Goal: Task Accomplishment & Management: Manage account settings

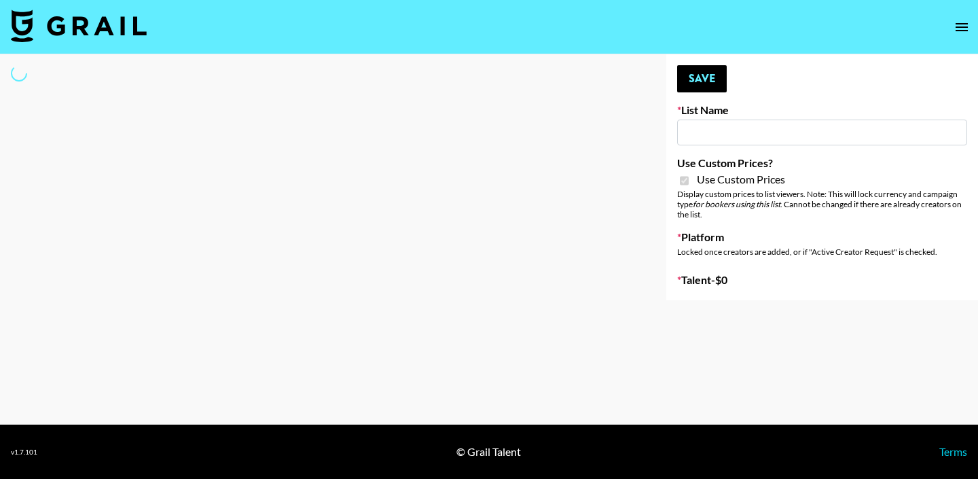
select select "Brand"
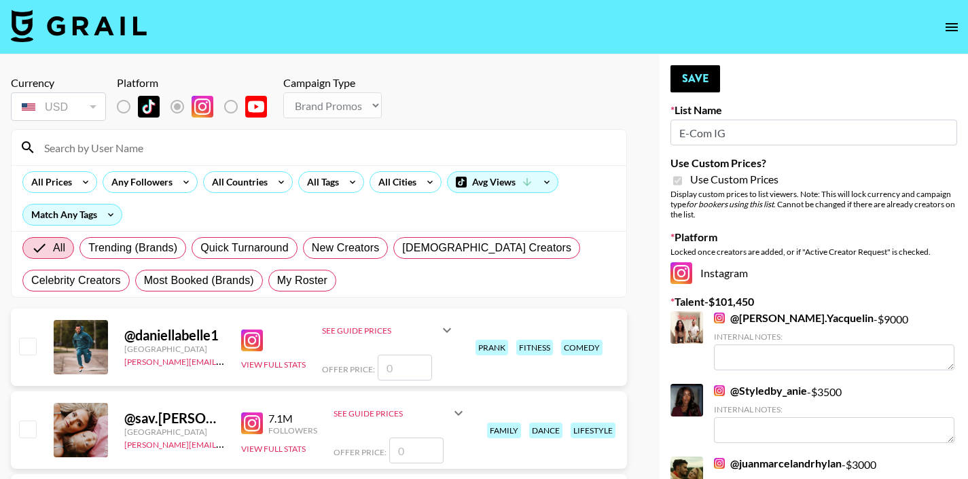
type input "E-Com IG"
checkbox input "true"
click at [353, 145] on input at bounding box center [327, 148] width 582 height 22
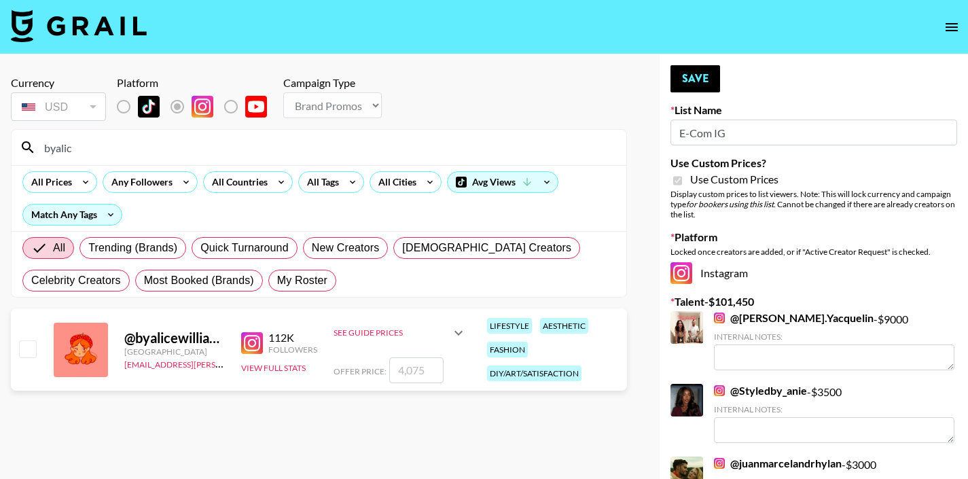
type input "byalic"
click at [26, 346] on input "checkbox" at bounding box center [27, 348] width 16 height 16
checkbox input "true"
type input "4075"
click at [693, 84] on button "Save" at bounding box center [696, 78] width 50 height 27
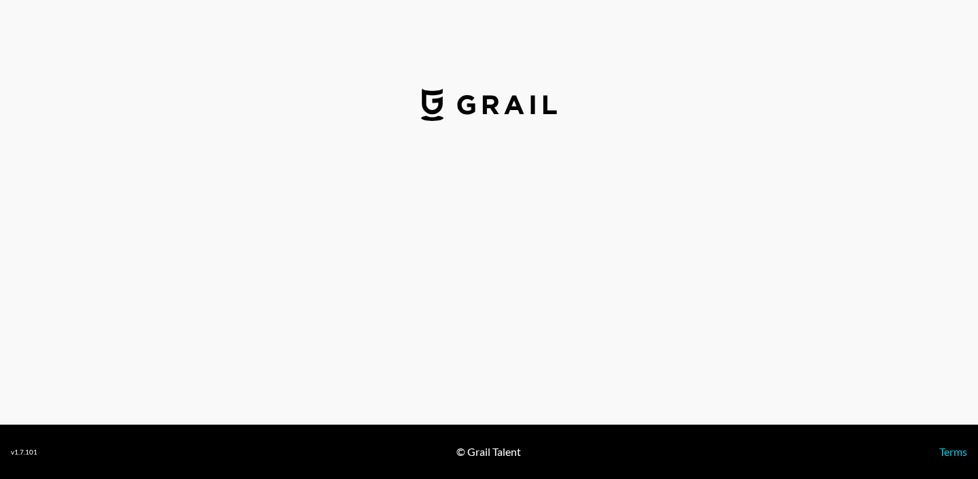
select select "USD"
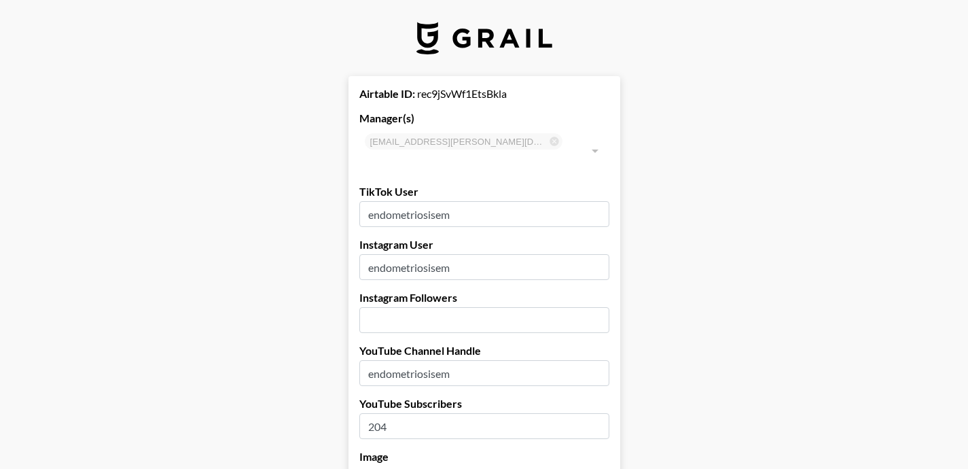
click at [429, 309] on input "number" at bounding box center [484, 320] width 250 height 26
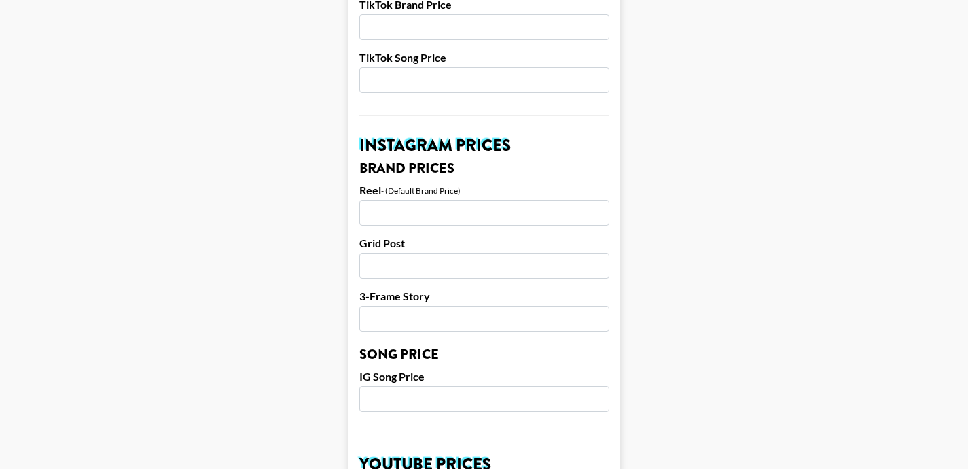
scroll to position [555, 0]
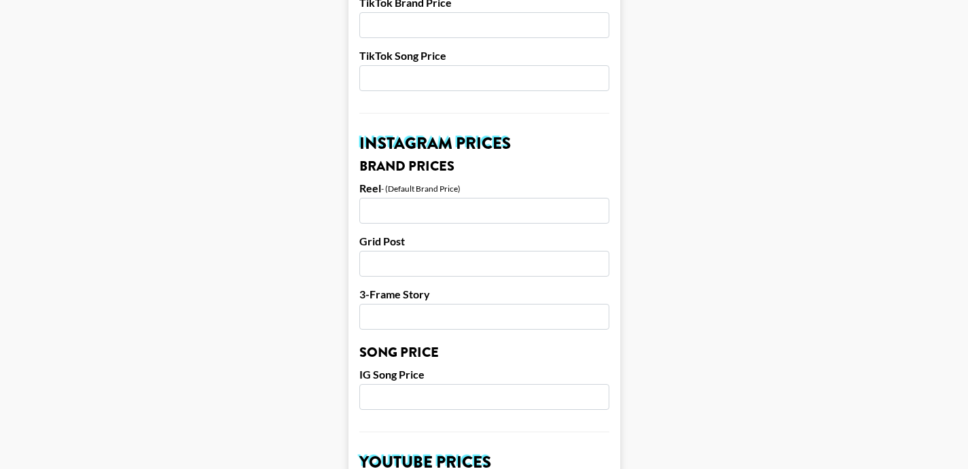
type input "70000"
click at [486, 198] on input "number" at bounding box center [484, 211] width 250 height 26
type input "900"
click at [461, 251] on input "number" at bounding box center [484, 264] width 250 height 26
type input "900"
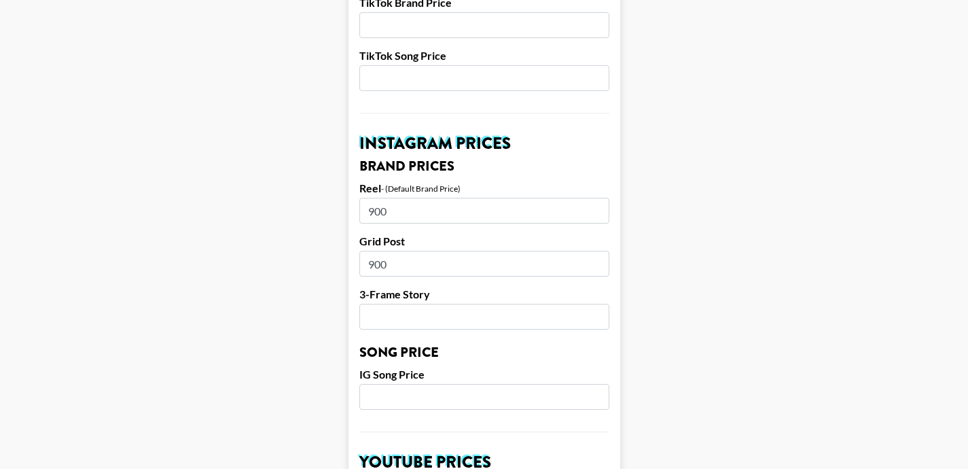
click at [442, 304] on input "number" at bounding box center [484, 317] width 250 height 26
type input "900"
click at [464, 384] on input "number" at bounding box center [484, 397] width 250 height 26
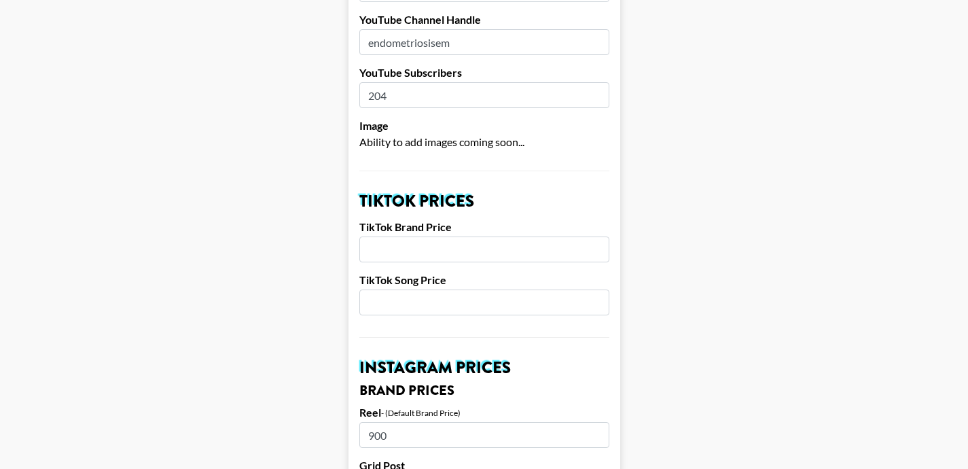
scroll to position [321, 0]
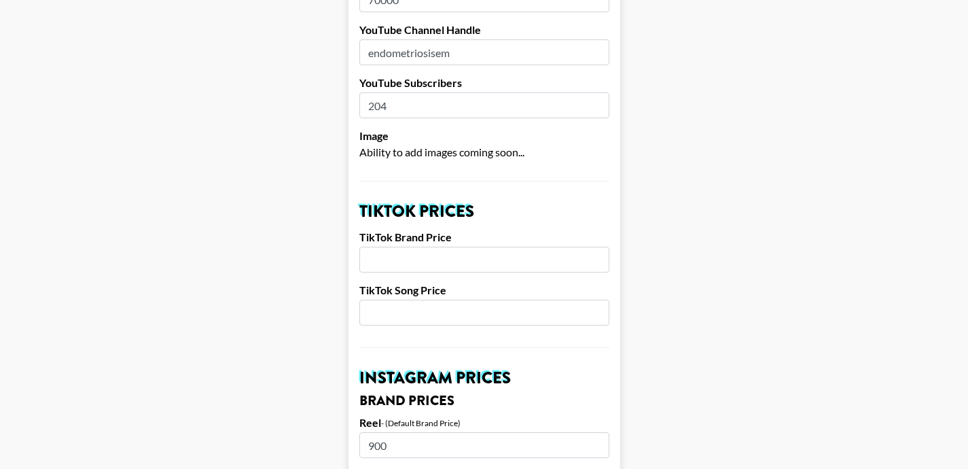
type input "900"
click at [509, 247] on input "number" at bounding box center [484, 260] width 250 height 26
type input "1600"
click at [427, 301] on input "number" at bounding box center [484, 313] width 250 height 26
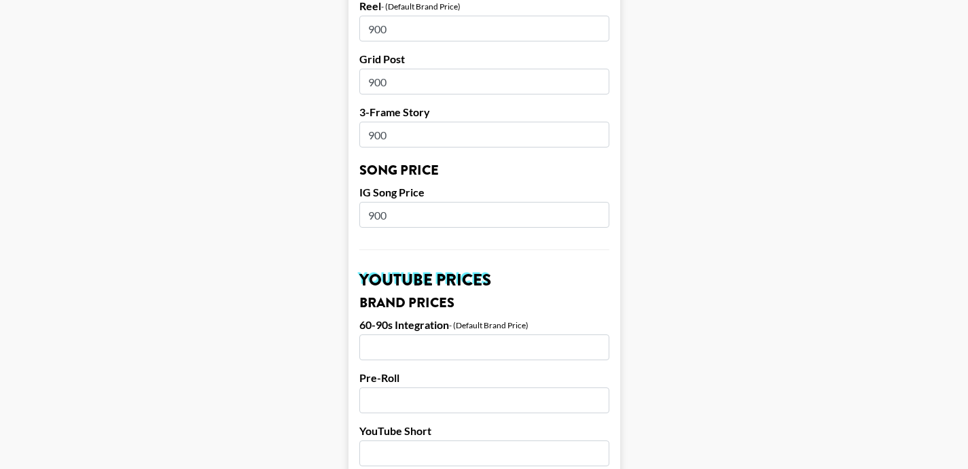
scroll to position [1373, 0]
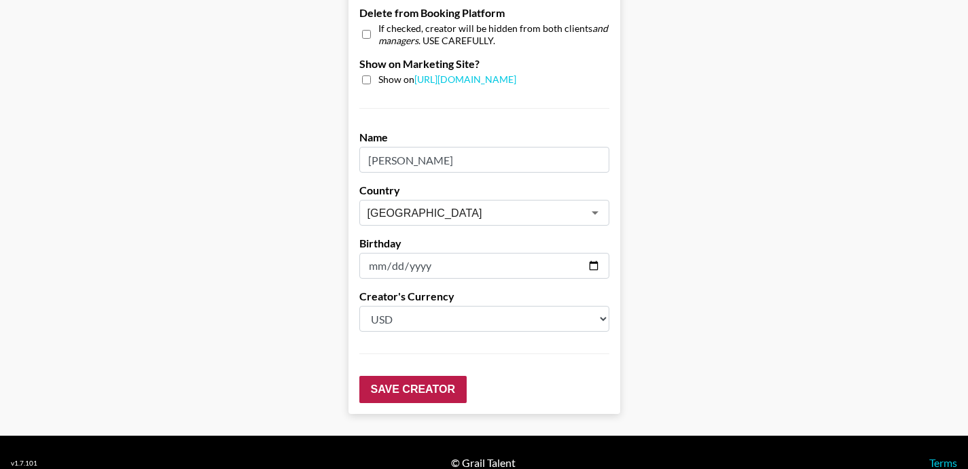
type input "1600"
click at [411, 376] on input "Save Creator" at bounding box center [412, 389] width 107 height 27
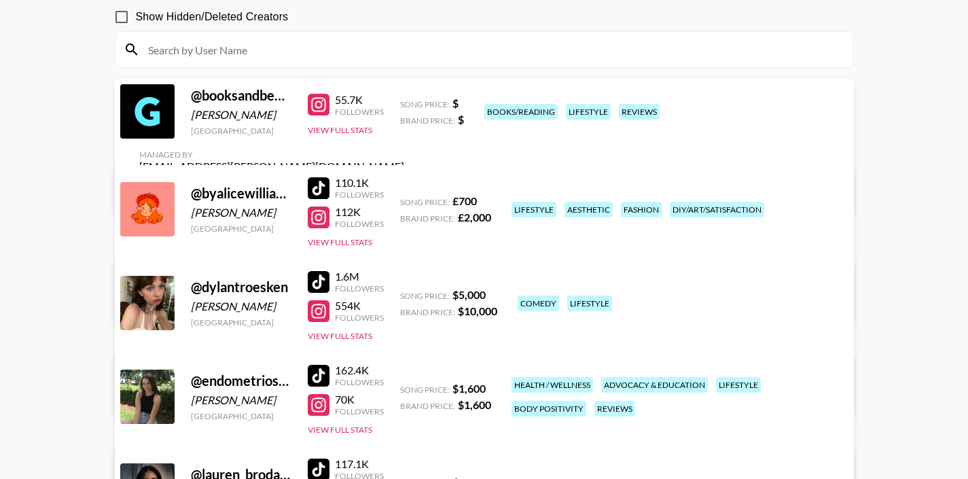
scroll to position [230, 0]
